Goal: Task Accomplishment & Management: Use online tool/utility

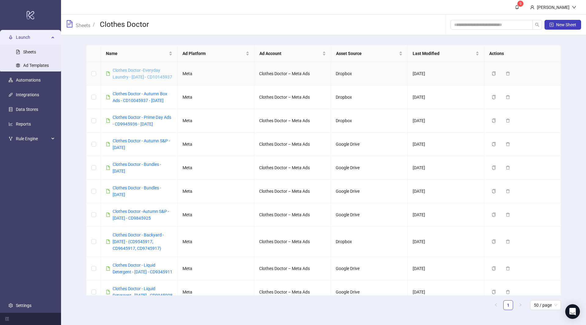
click at [128, 70] on link "Clothes Doctor -Everyday Laundry - [DATE] - CD10145937" at bounding box center [143, 74] width 60 height 12
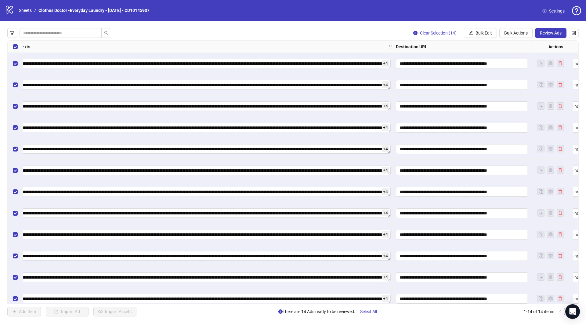
scroll to position [0, 657]
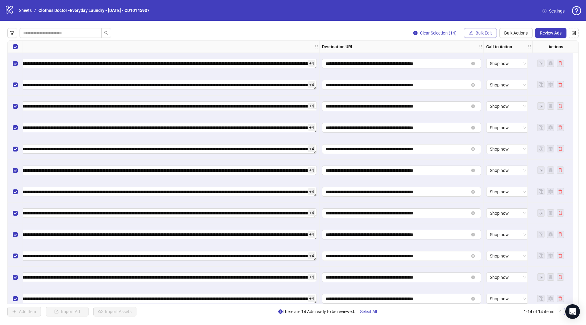
click at [483, 32] on span "Bulk Edit" at bounding box center [484, 33] width 16 height 5
click at [480, 75] on span "Headlines" at bounding box center [487, 74] width 36 height 7
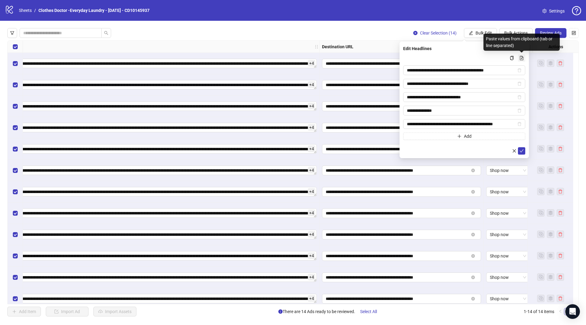
click at [522, 59] on icon "file-add" at bounding box center [522, 58] width 4 height 4
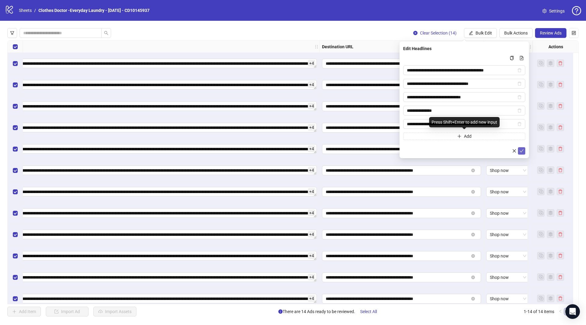
click at [522, 147] on button "submit" at bounding box center [521, 150] width 7 height 7
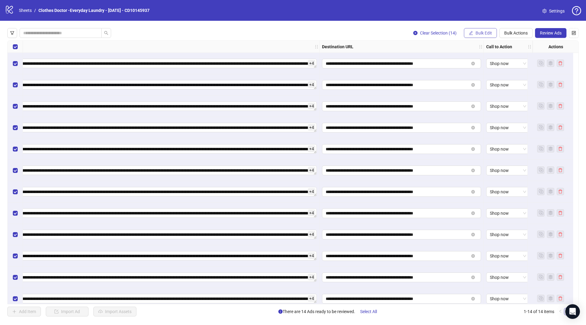
click at [488, 33] on span "Bulk Edit" at bounding box center [484, 33] width 16 height 5
click at [482, 81] on span "Primary Texts" at bounding box center [487, 84] width 36 height 7
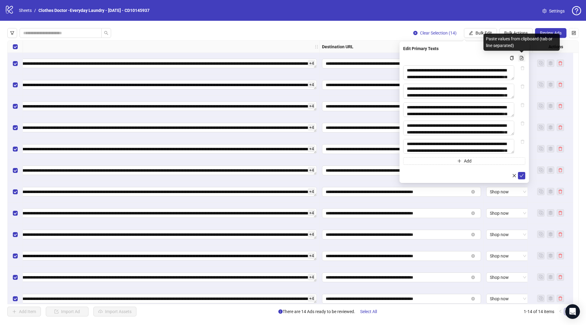
click at [521, 57] on icon "file-add" at bounding box center [522, 58] width 4 height 4
type textarea "**********"
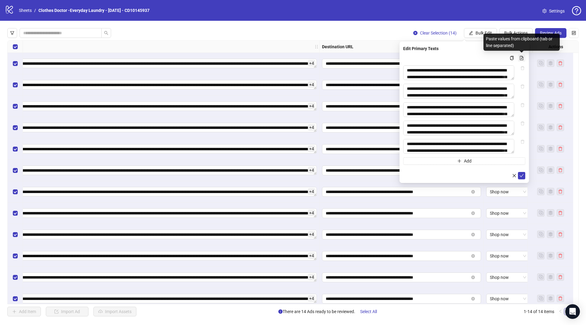
type textarea "**********"
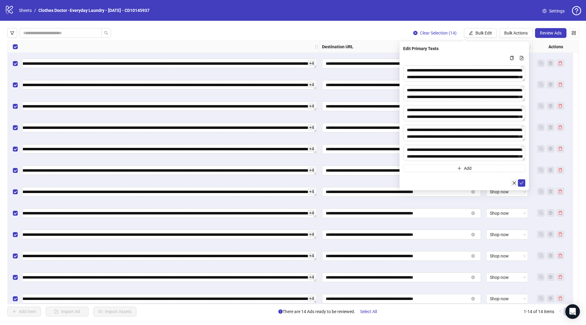
click at [516, 183] on icon "close" at bounding box center [514, 183] width 4 height 4
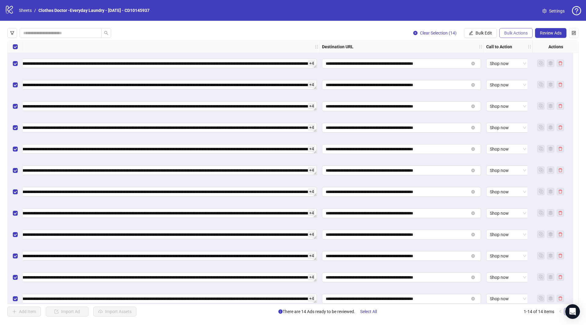
click at [511, 34] on span "Bulk Actions" at bounding box center [516, 33] width 24 height 5
click at [488, 33] on span "Bulk Edit" at bounding box center [484, 33] width 16 height 5
drag, startPoint x: 483, startPoint y: 73, endPoint x: 483, endPoint y: 82, distance: 9.2
click at [483, 82] on ul "Ad Format Name Campaign & Ad Set Headlines Primary Texts Destination URL Call t…" at bounding box center [487, 74] width 46 height 71
click at [483, 82] on span "Primary Texts" at bounding box center [487, 84] width 36 height 7
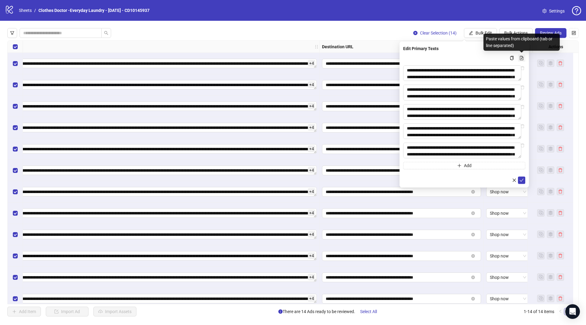
click at [521, 58] on icon "file-add" at bounding box center [522, 58] width 4 height 4
type textarea "**********"
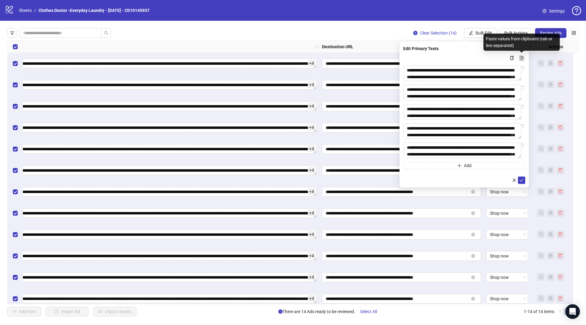
type textarea "**********"
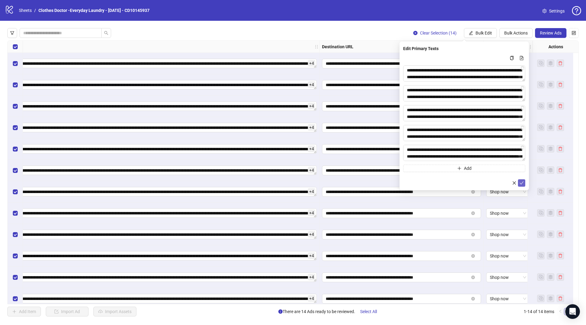
click at [523, 183] on icon "check" at bounding box center [522, 183] width 4 height 4
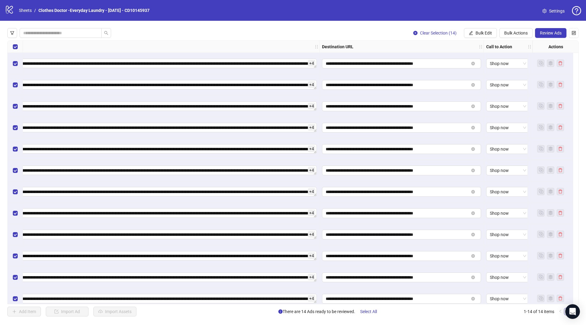
scroll to position [0, 0]
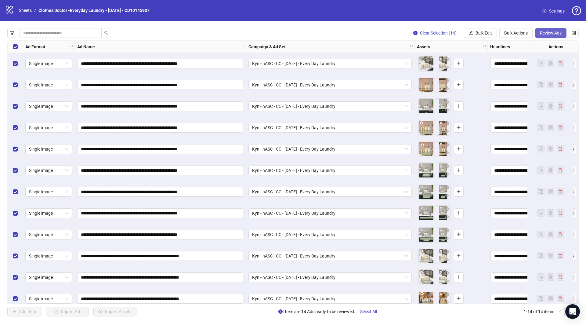
click at [545, 37] on button "Review Ads" at bounding box center [550, 33] width 31 height 10
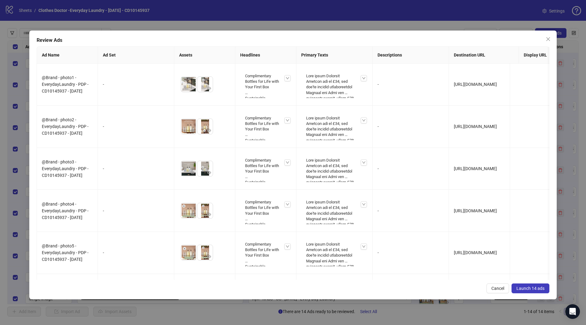
click at [534, 288] on span "Launch 14 ads" at bounding box center [531, 288] width 28 height 5
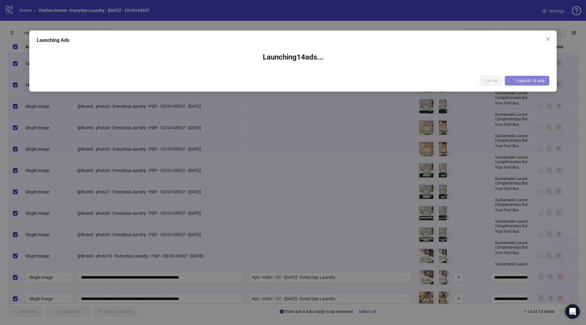
click at [493, 1] on div "Launching Ads Launching 14 ad s ... Cancel Launch 14 ads" at bounding box center [293, 162] width 586 height 325
